Goal: Task Accomplishment & Management: Manage account settings

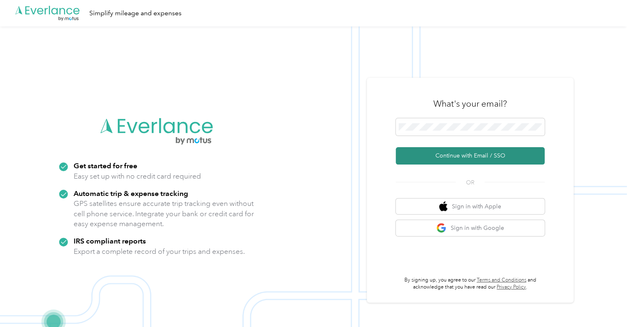
click at [426, 160] on button "Continue with Email / SSO" at bounding box center [470, 155] width 149 height 17
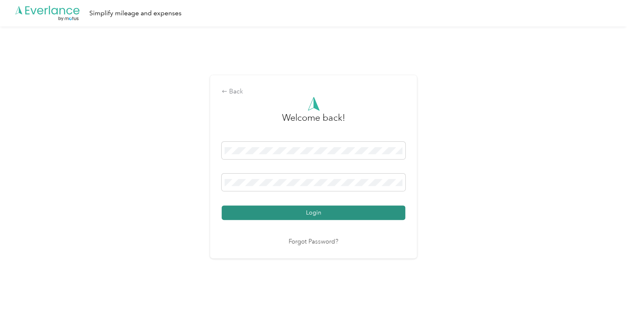
click at [334, 211] on button "Login" at bounding box center [314, 213] width 184 height 14
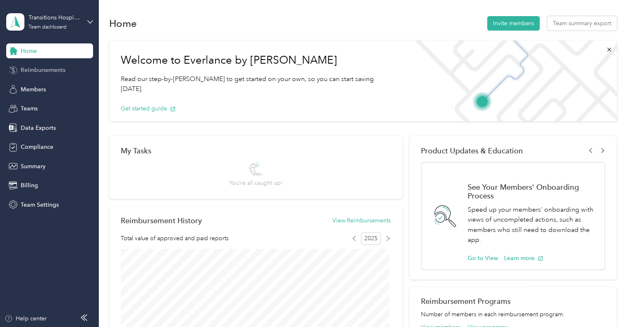
click at [34, 74] on span "Reimbursements" at bounding box center [43, 70] width 45 height 9
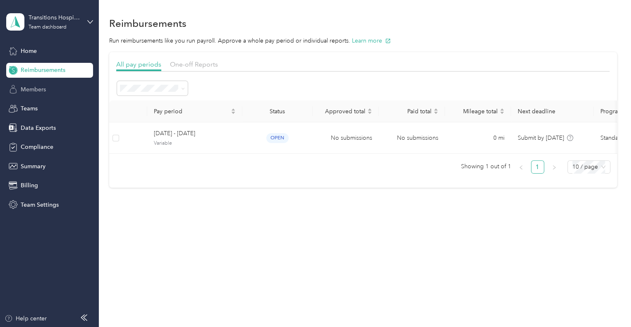
click at [34, 93] on span "Members" at bounding box center [33, 89] width 25 height 9
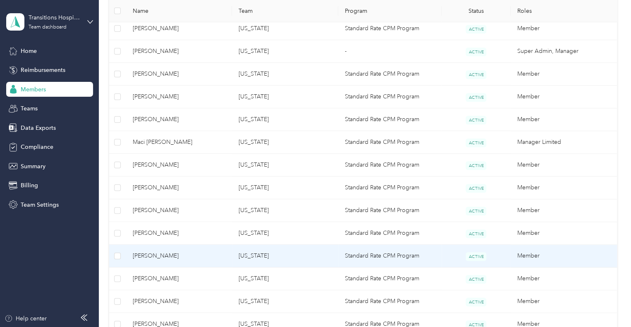
scroll to position [510, 0]
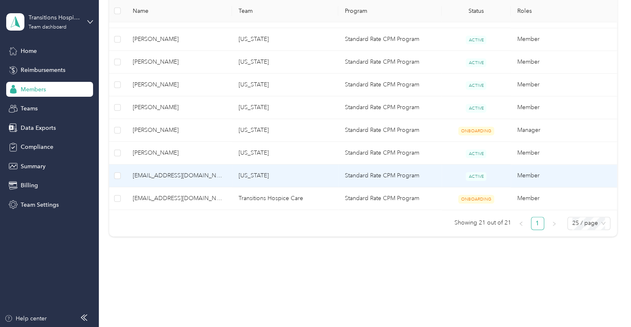
click at [170, 174] on span "[EMAIL_ADDRESS][DOMAIN_NAME]" at bounding box center [179, 175] width 93 height 9
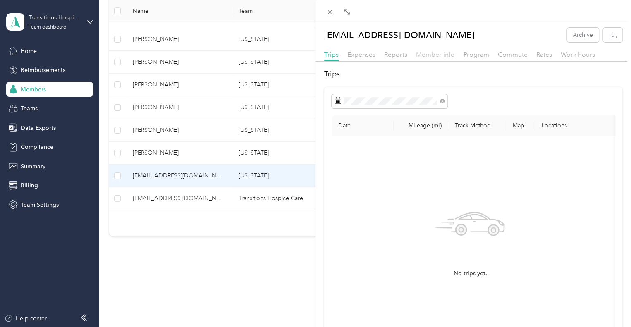
click at [439, 55] on span "Member info" at bounding box center [435, 54] width 39 height 8
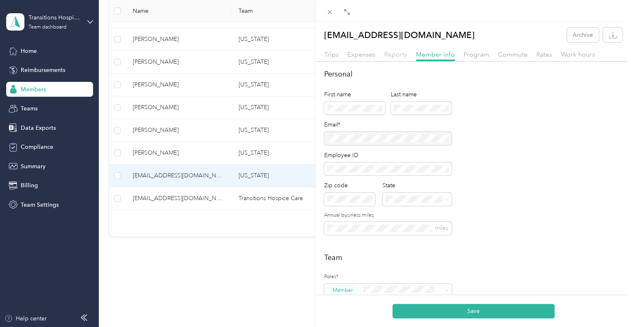
click at [399, 54] on span "Reports" at bounding box center [395, 54] width 23 height 8
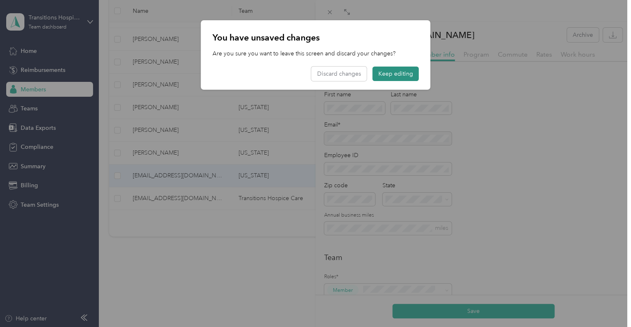
click at [385, 73] on button "Keep editing" at bounding box center [396, 74] width 46 height 14
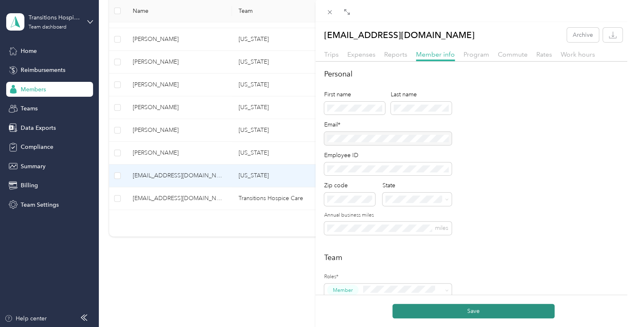
click at [487, 314] on button "Save" at bounding box center [474, 311] width 162 height 14
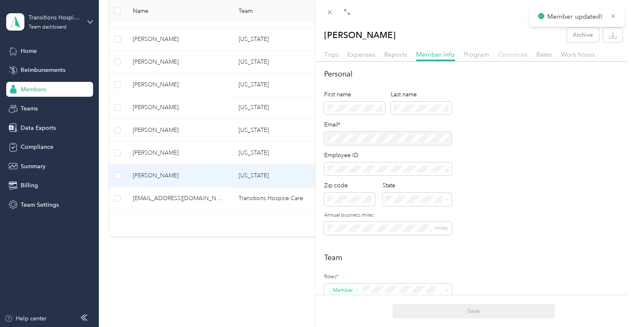
click at [510, 55] on span "Commute" at bounding box center [513, 54] width 30 height 8
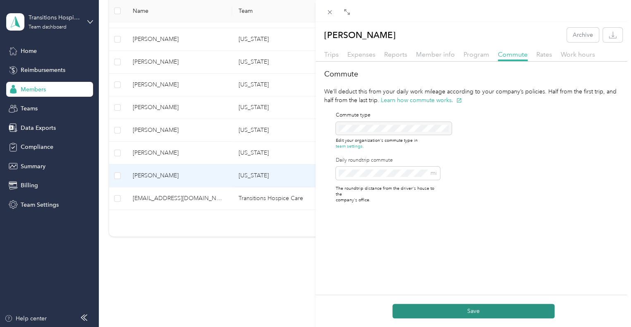
click at [425, 314] on button "Save" at bounding box center [474, 311] width 162 height 14
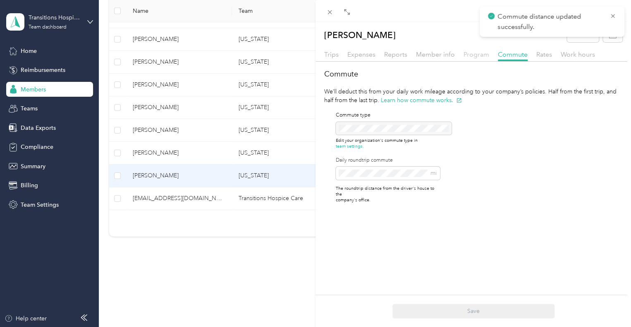
click at [469, 52] on span "Program" at bounding box center [477, 54] width 26 height 8
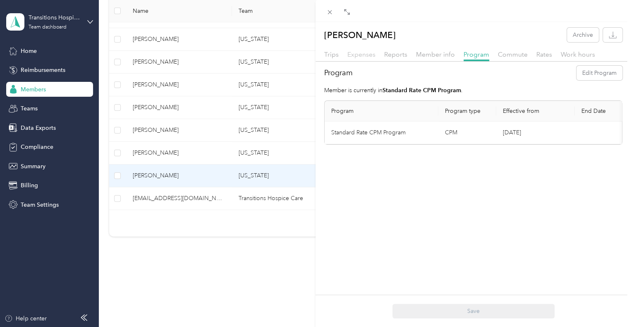
click at [366, 54] on span "Expenses" at bounding box center [361, 54] width 28 height 8
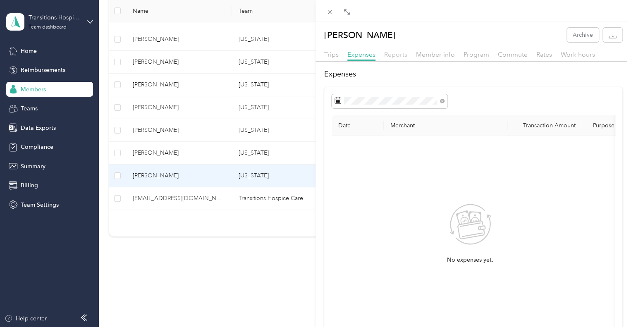
click at [397, 57] on span "Reports" at bounding box center [395, 54] width 23 height 8
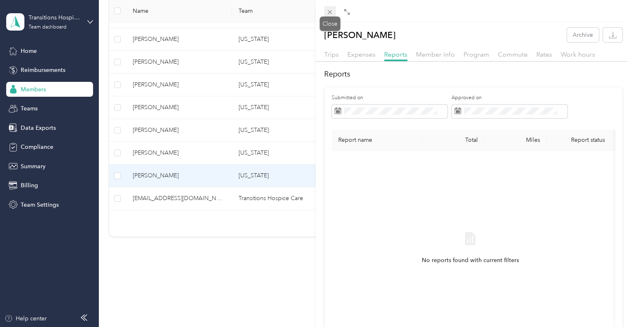
click at [330, 13] on icon at bounding box center [330, 12] width 4 height 4
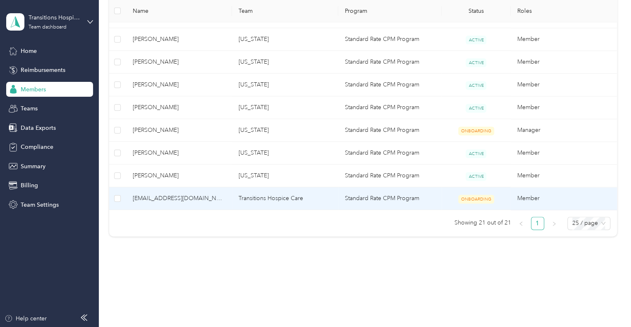
click at [156, 198] on span "[EMAIL_ADDRESS][DOMAIN_NAME]" at bounding box center [179, 198] width 93 height 9
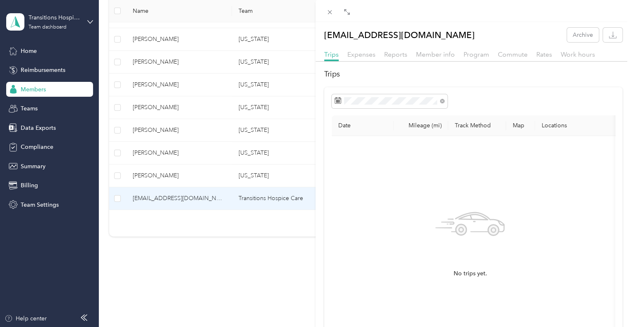
click at [433, 58] on div "Member info" at bounding box center [435, 55] width 39 height 10
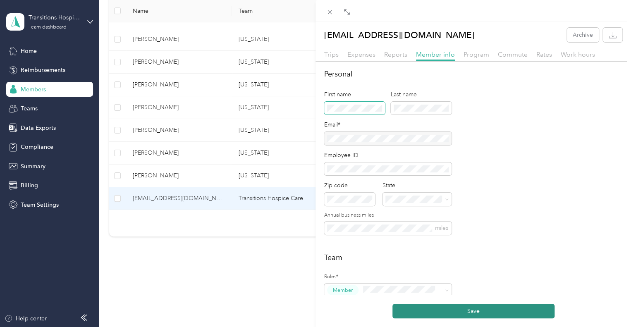
click at [434, 312] on button "Save" at bounding box center [474, 311] width 162 height 14
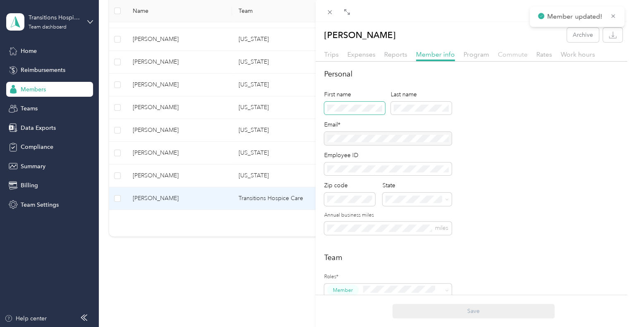
click at [512, 57] on span "Commute" at bounding box center [513, 54] width 30 height 8
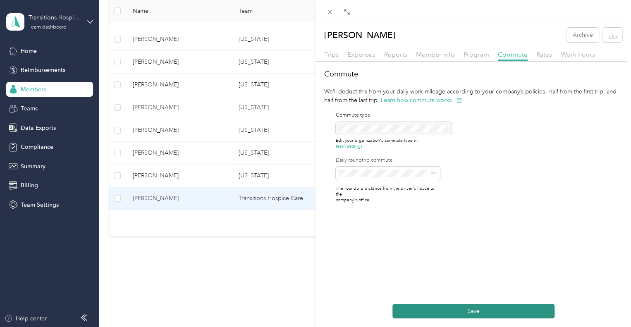
click at [467, 313] on button "Save" at bounding box center [474, 311] width 162 height 14
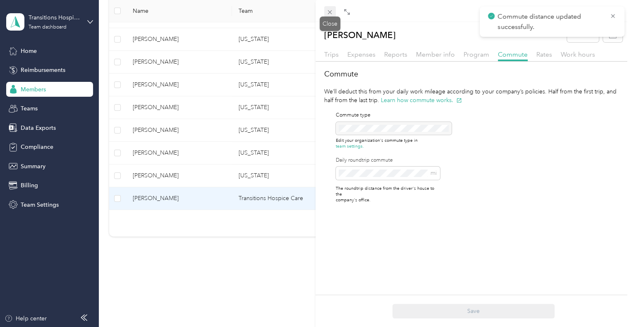
click at [325, 11] on span at bounding box center [330, 12] width 12 height 12
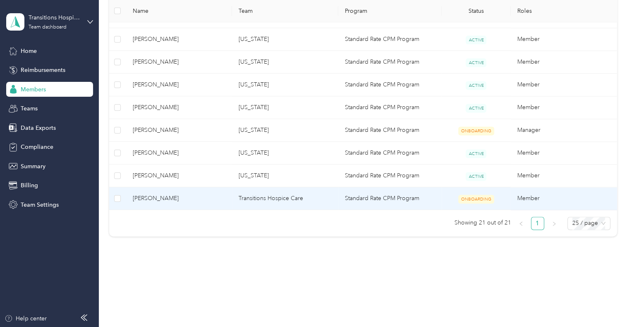
click at [149, 198] on span "[PERSON_NAME]" at bounding box center [179, 198] width 93 height 9
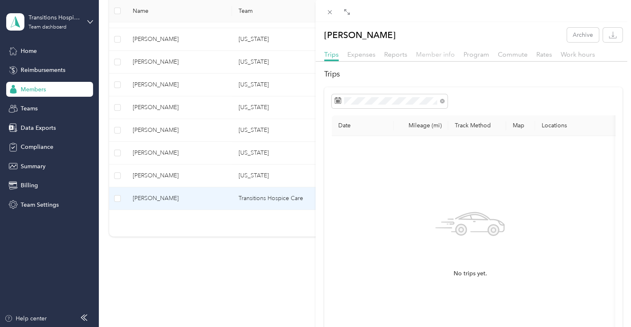
click at [437, 53] on span "Member info" at bounding box center [435, 54] width 39 height 8
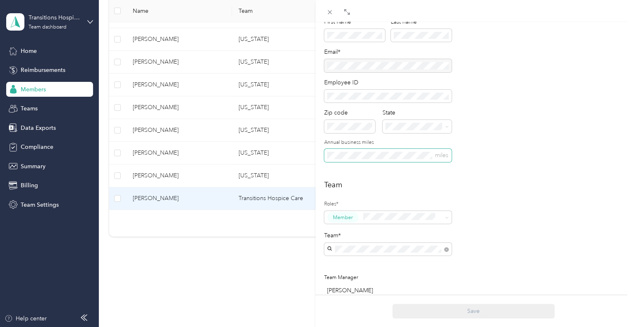
scroll to position [83, 0]
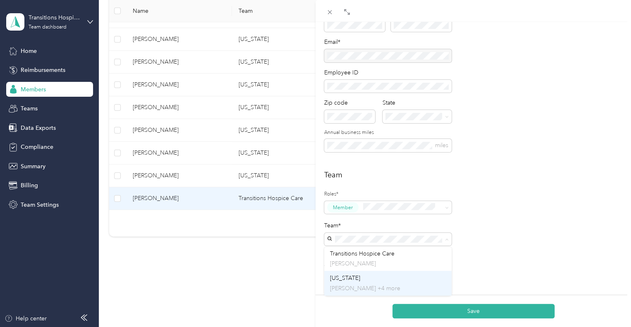
click at [357, 280] on div "[US_STATE][PERSON_NAME] +4 more" at bounding box center [388, 283] width 116 height 19
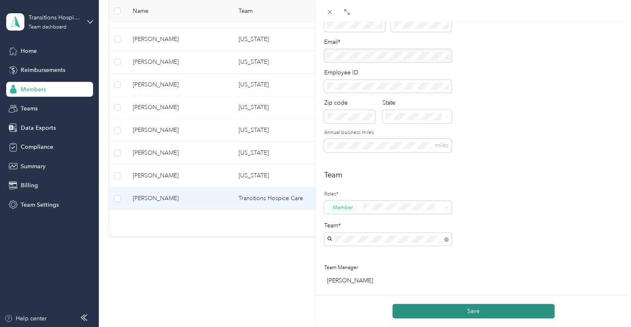
click at [452, 313] on button "Save" at bounding box center [474, 311] width 162 height 14
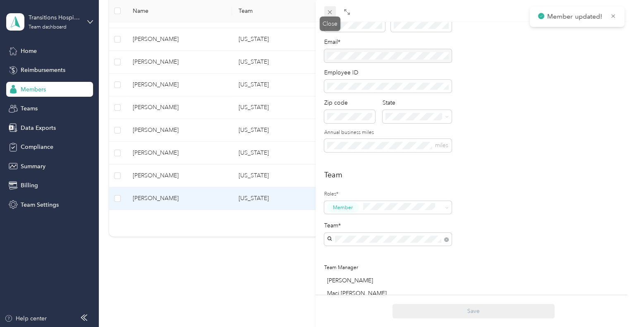
click at [330, 12] on icon at bounding box center [330, 12] width 4 height 4
